Goal: Contribute content: Contribute content

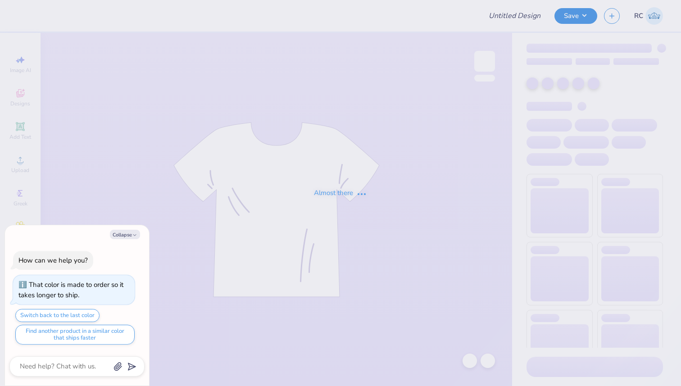
type textarea "x"
type input "SWEATS DROP"
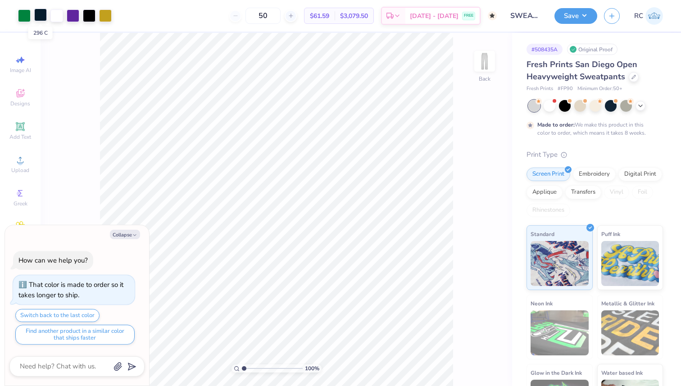
click at [44, 17] on div at bounding box center [40, 15] width 13 height 13
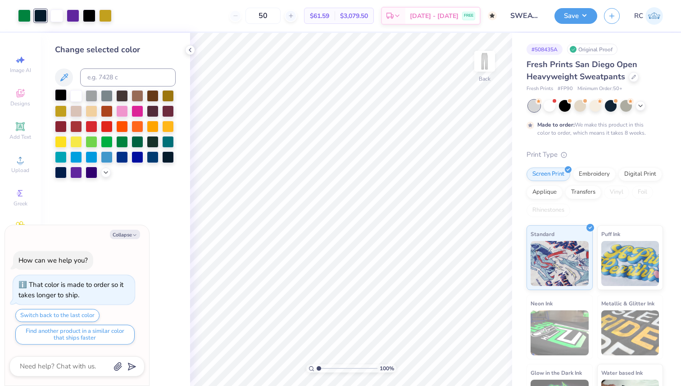
click at [62, 95] on div at bounding box center [61, 95] width 12 height 12
click at [569, 22] on button "Save" at bounding box center [575, 15] width 43 height 16
type textarea "x"
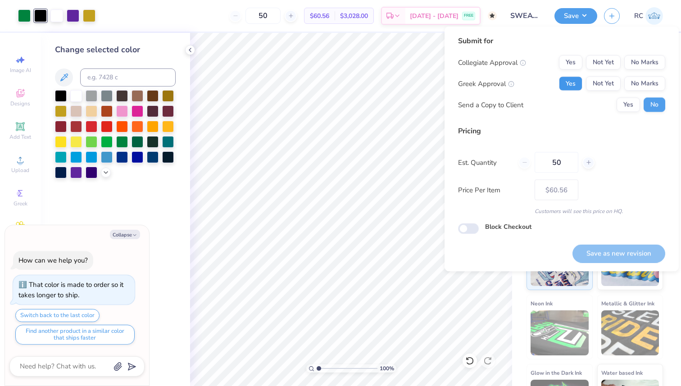
click at [568, 78] on button "Yes" at bounding box center [570, 84] width 23 height 14
click at [649, 62] on button "No Marks" at bounding box center [644, 62] width 41 height 14
click at [639, 249] on button "Save as new revision" at bounding box center [618, 253] width 93 height 18
type input "$60.56"
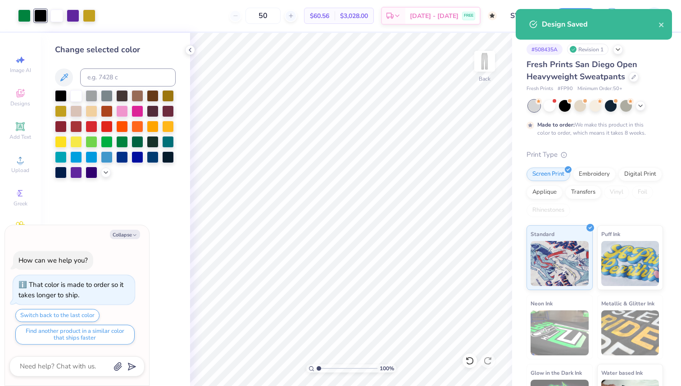
type textarea "x"
